Goal: Information Seeking & Learning: Learn about a topic

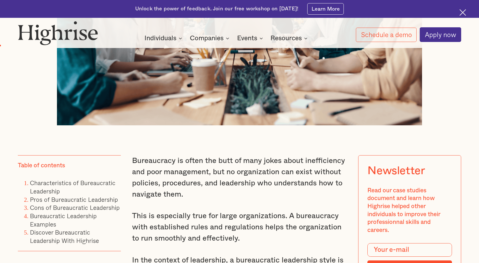
scroll to position [374, 0]
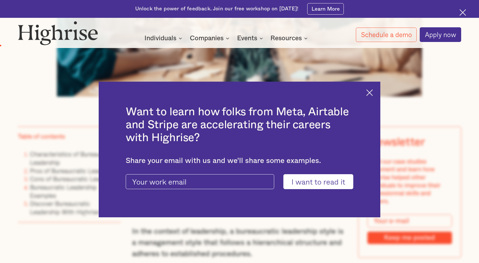
click at [373, 90] on img at bounding box center [369, 92] width 7 height 7
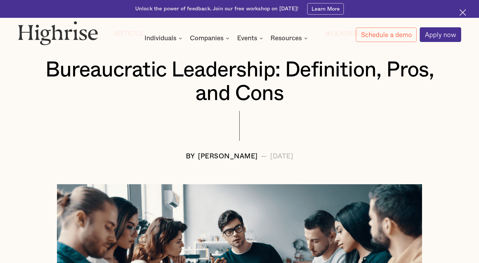
scroll to position [0, 0]
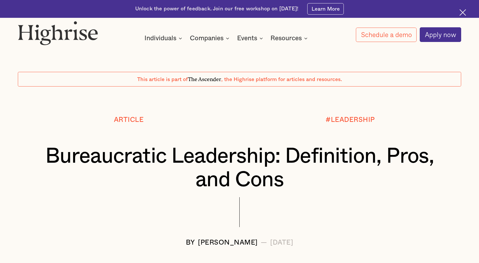
click at [206, 81] on span "The Ascender" at bounding box center [204, 78] width 33 height 6
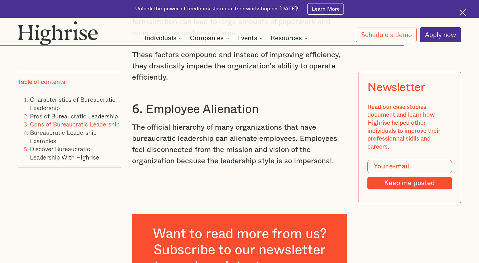
scroll to position [5613, 0]
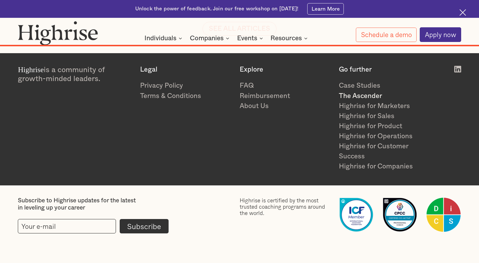
click at [361, 95] on link "The Ascender" at bounding box center [385, 96] width 92 height 10
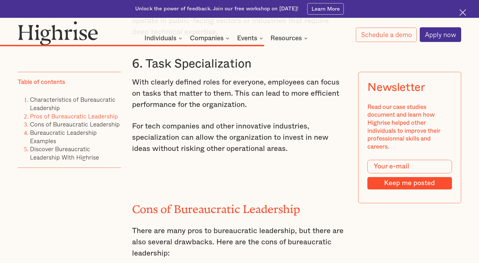
scroll to position [2991, 0]
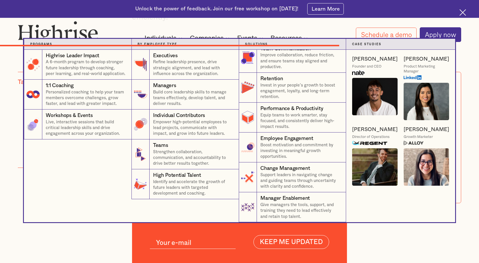
scroll to position [3709, 0]
